Goal: Transaction & Acquisition: Purchase product/service

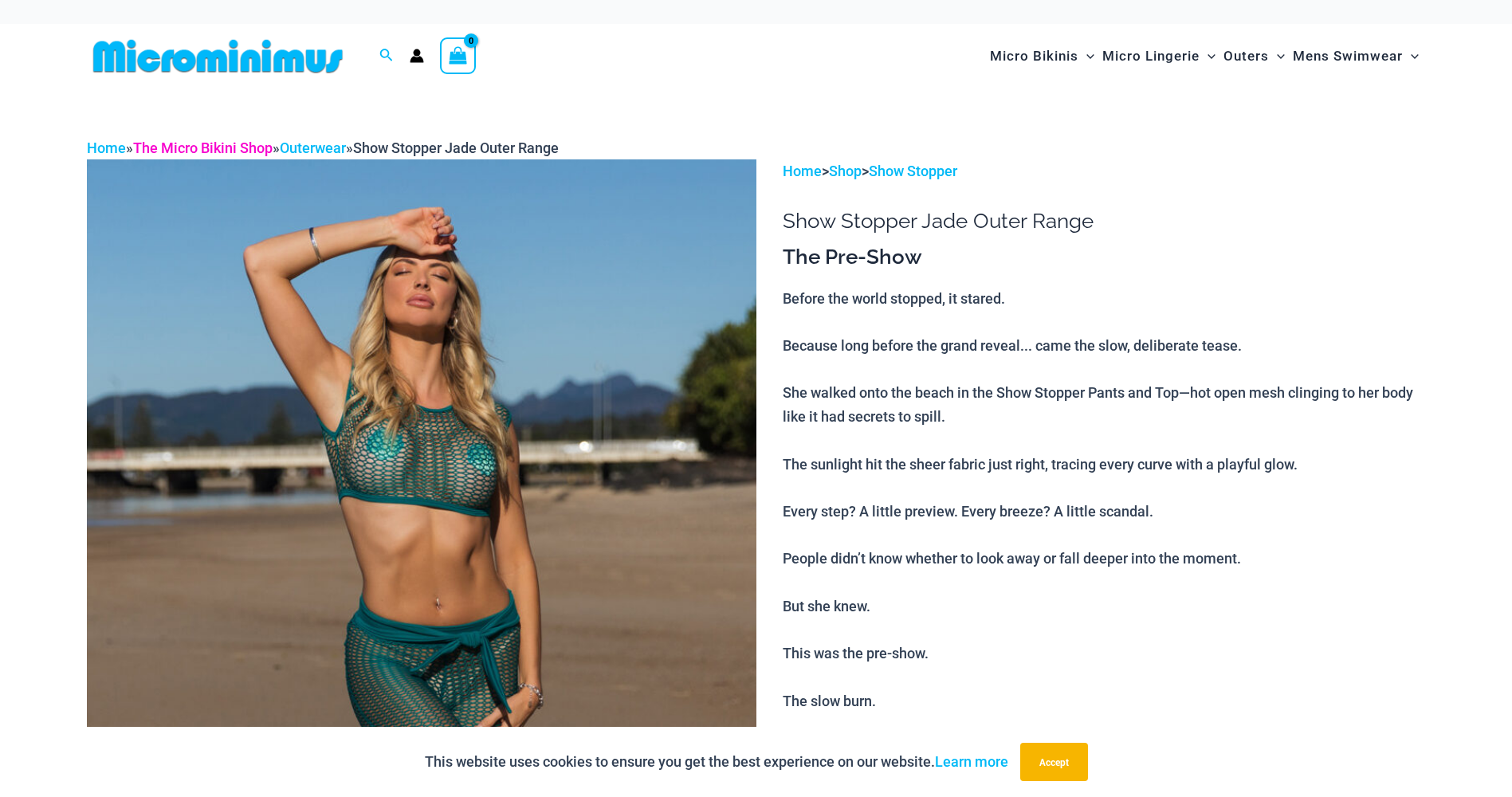
click at [187, 151] on link "The Micro Bikini Shop" at bounding box center [203, 148] width 139 height 17
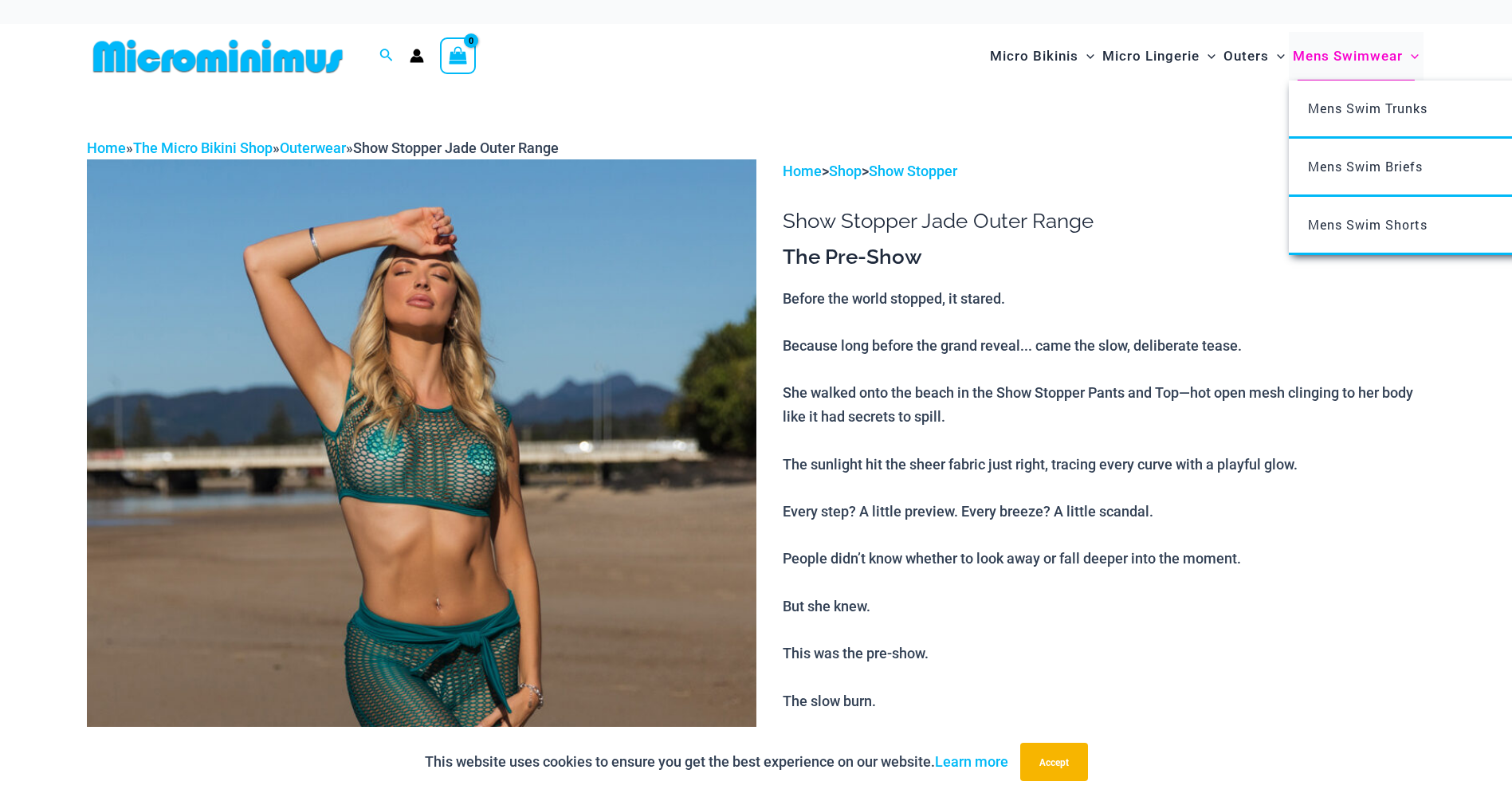
click at [1343, 51] on span "Mens Swimwear" at bounding box center [1348, 55] width 110 height 40
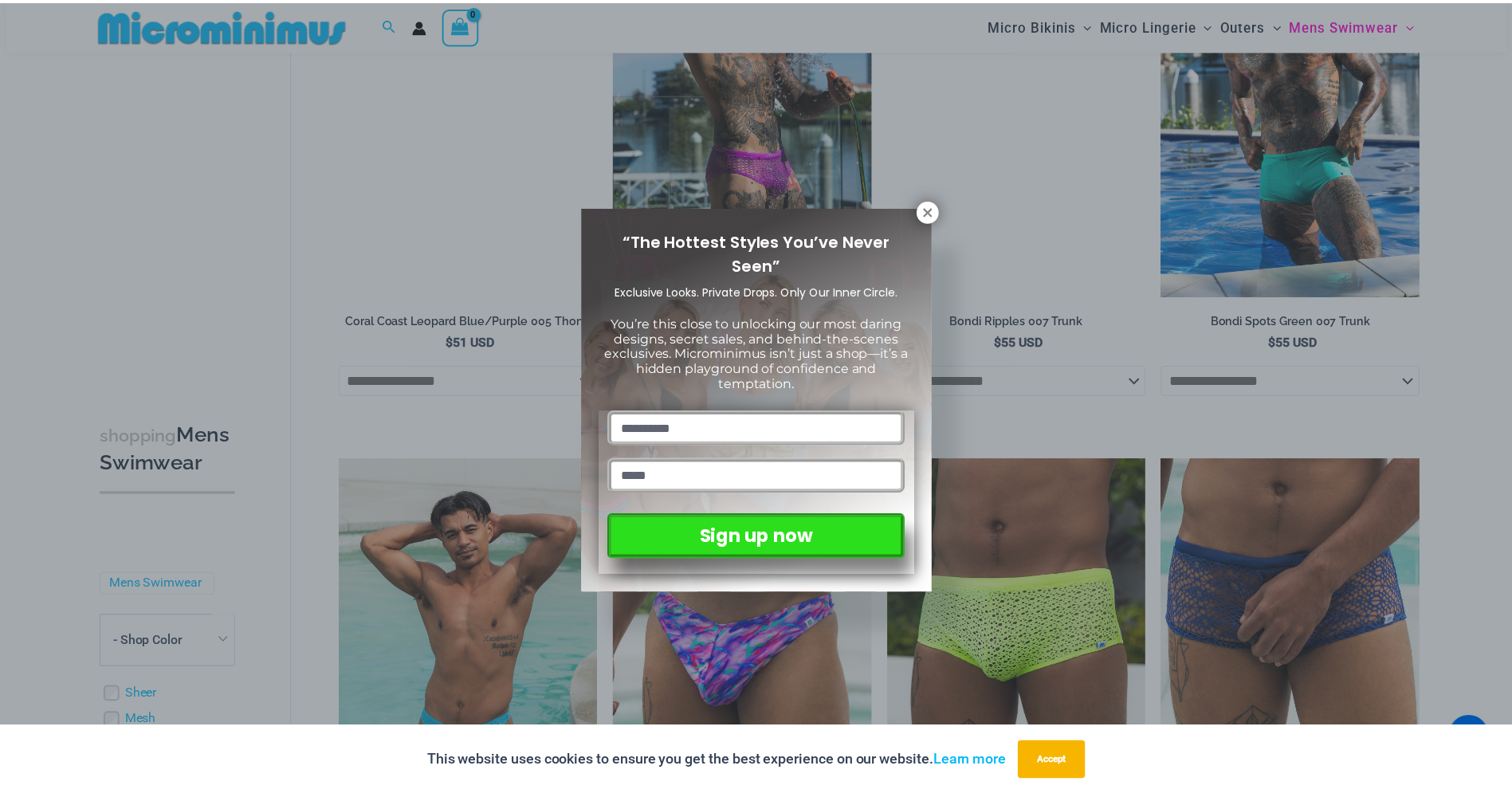
scroll to position [2481, 0]
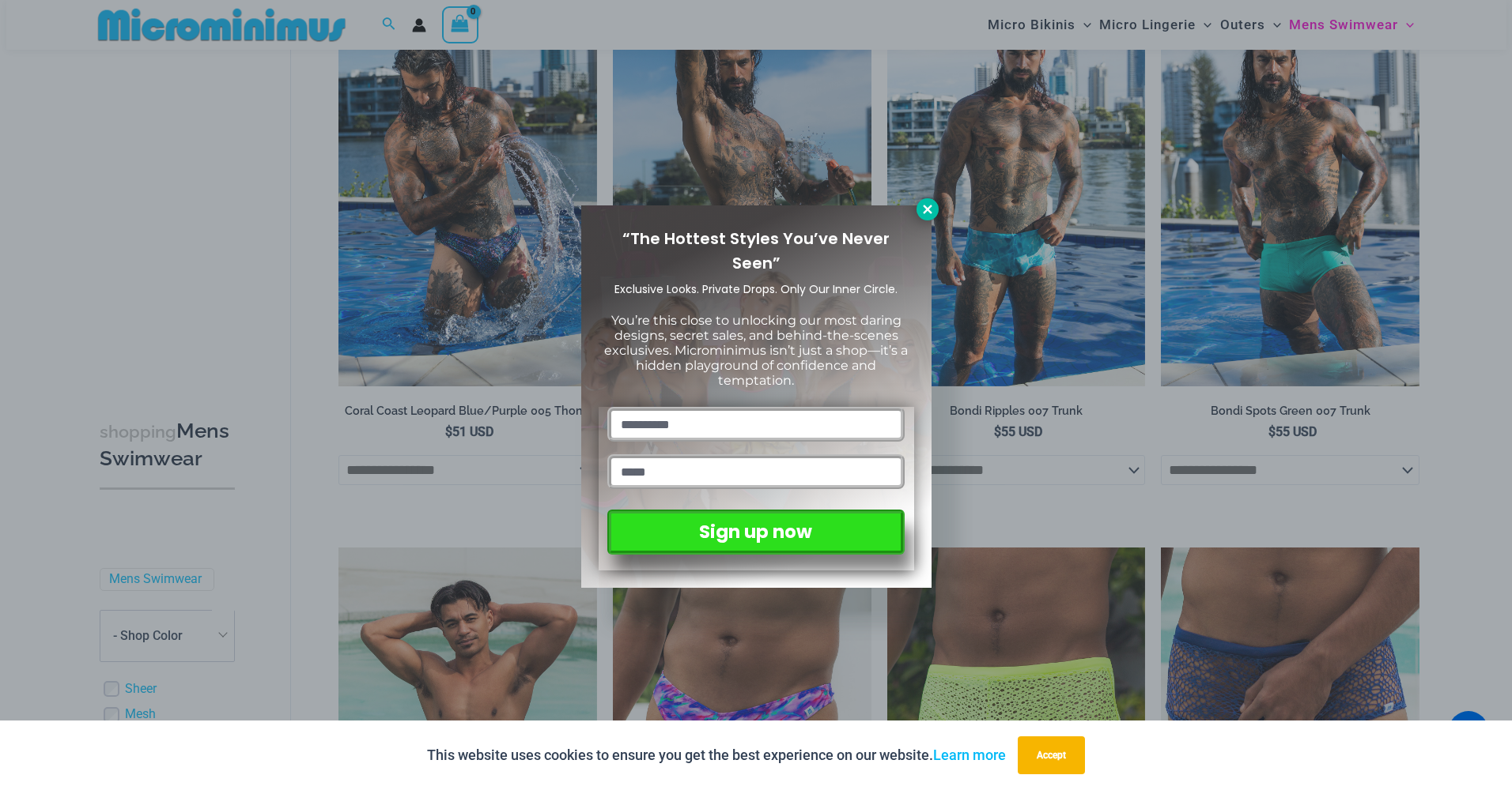
click at [920, 205] on icon at bounding box center [927, 209] width 14 height 14
